Goal: Task Accomplishment & Management: Manage account settings

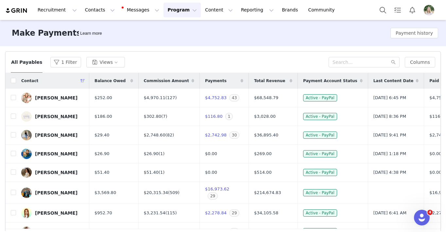
click at [236, 36] on div "Make Payments Learn more Payment history" at bounding box center [223, 33] width 446 height 26
click at [44, 195] on div "[PERSON_NAME]" at bounding box center [56, 192] width 43 height 5
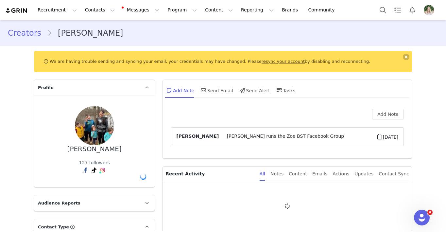
type input "+1 ([GEOGRAPHIC_DATA])"
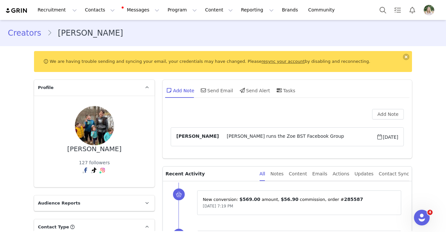
click at [262, 62] on link "resync your account" at bounding box center [283, 61] width 43 height 5
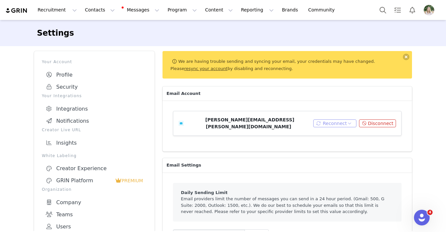
click at [334, 119] on button "Reconnect" at bounding box center [335, 123] width 44 height 8
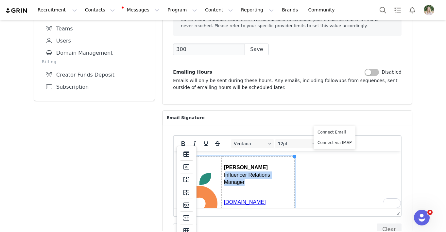
drag, startPoint x: 250, startPoint y: 184, endPoint x: 226, endPoint y: 175, distance: 25.8
click at [226, 175] on p "[PERSON_NAME] Influencer Relations Manager" at bounding box center [258, 175] width 68 height 22
click at [226, 175] on span "Influencer Relations Manager" at bounding box center [247, 178] width 46 height 13
drag, startPoint x: 224, startPoint y: 174, endPoint x: 277, endPoint y: 173, distance: 52.4
click at [277, 173] on p "[PERSON_NAME] Influencer Relations Manager" at bounding box center [258, 175] width 68 height 22
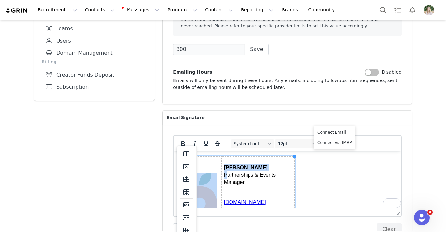
drag, startPoint x: 283, startPoint y: 174, endPoint x: 228, endPoint y: 175, distance: 54.3
click at [228, 175] on p "[PERSON_NAME] Partnerships & Events Manager" at bounding box center [258, 175] width 68 height 22
click at [226, 176] on span "Partnerships & Events Manager" at bounding box center [250, 178] width 52 height 13
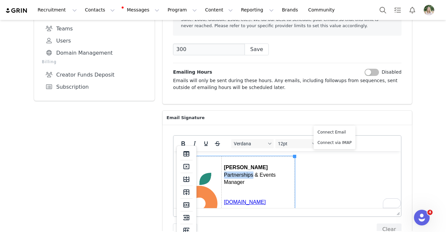
click at [226, 176] on span "Partnerships & Events Manager" at bounding box center [250, 178] width 52 height 13
drag, startPoint x: 282, startPoint y: 175, endPoint x: 224, endPoint y: 177, distance: 57.6
click at [224, 177] on p "[PERSON_NAME] Partnerships & Events Manager" at bounding box center [258, 175] width 68 height 22
click at [308, 191] on body "[PERSON_NAME] Marketing Events & Ops Manager [DOMAIN_NAME]" at bounding box center [287, 198] width 217 height 84
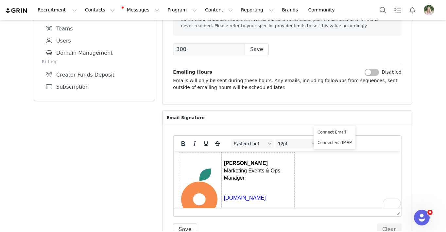
scroll to position [0, 0]
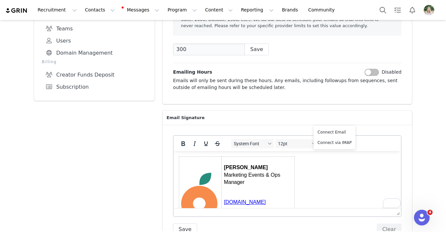
click at [431, 153] on div "Settings Your Account Profile Security Your Integrations Integrations Notificat…" at bounding box center [223, 42] width 446 height 416
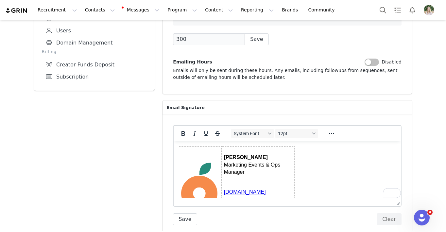
scroll to position [200, 0]
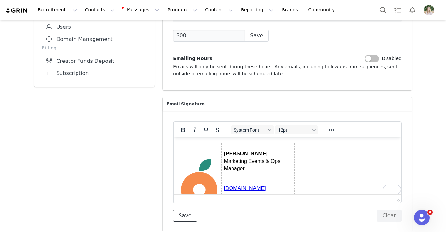
click at [178, 210] on button "Save" at bounding box center [185, 216] width 24 height 12
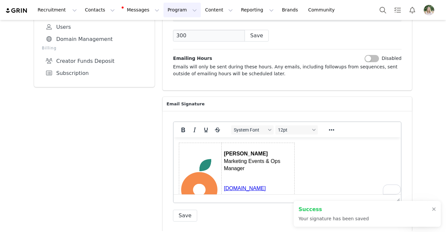
click at [174, 9] on button "Program Program" at bounding box center [182, 10] width 37 height 15
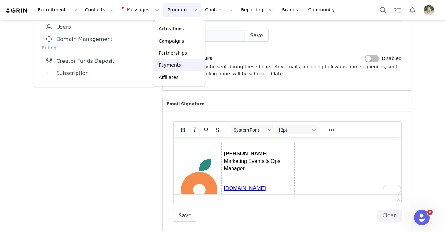
click at [174, 65] on p "Payments" at bounding box center [170, 65] width 23 height 7
